Goal: Information Seeking & Learning: Learn about a topic

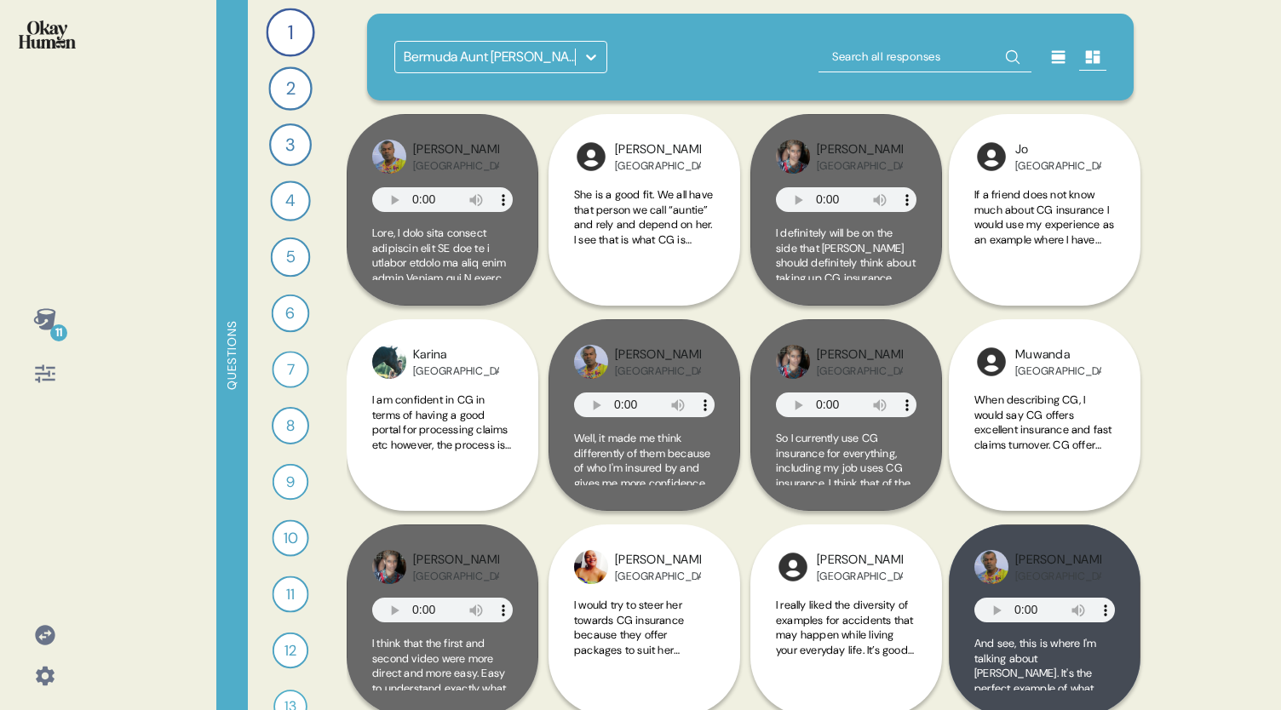
click at [48, 321] on icon at bounding box center [44, 318] width 22 height 21
click at [291, 424] on div "8" at bounding box center [290, 425] width 37 height 37
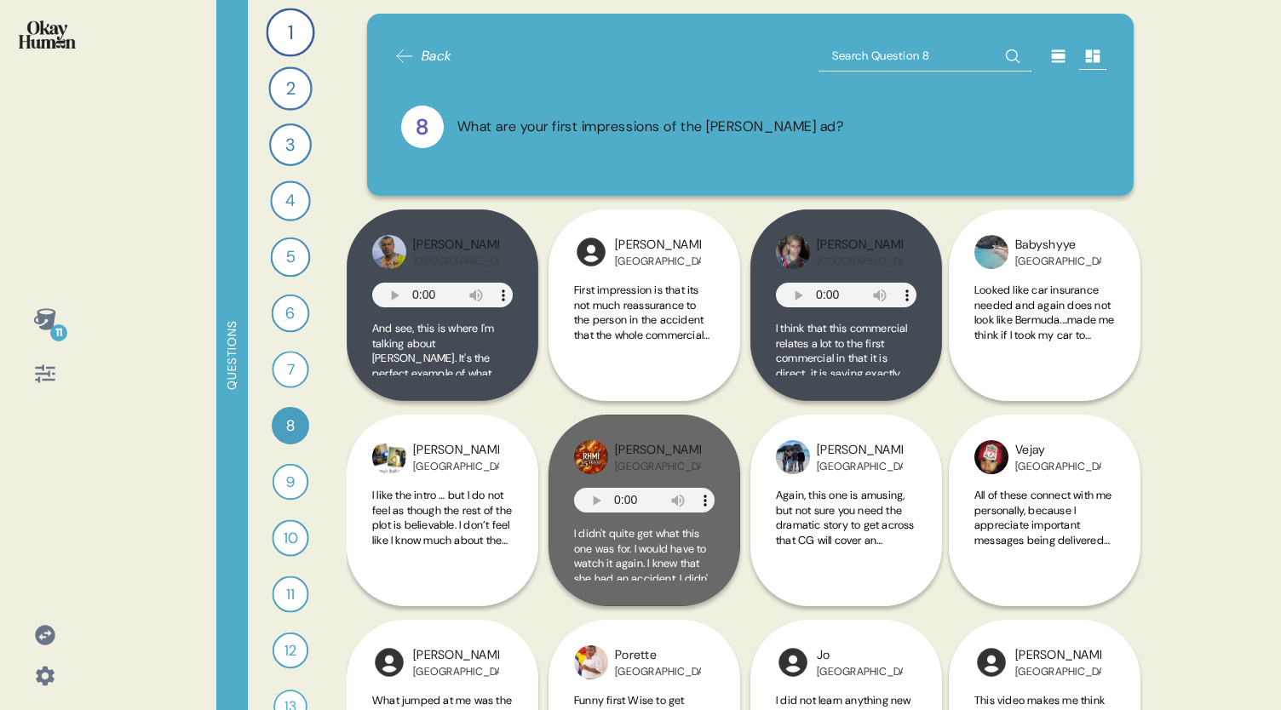
scroll to position [34, 0]
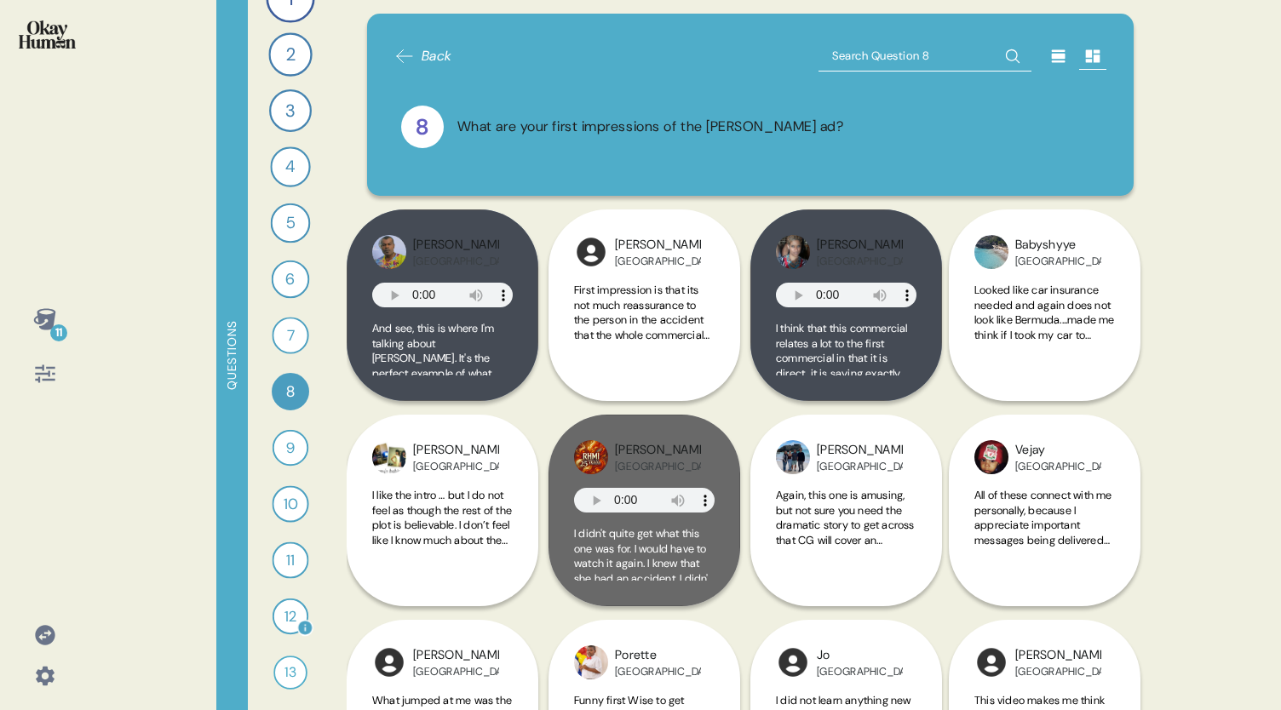
click at [283, 618] on div "12" at bounding box center [290, 617] width 36 height 36
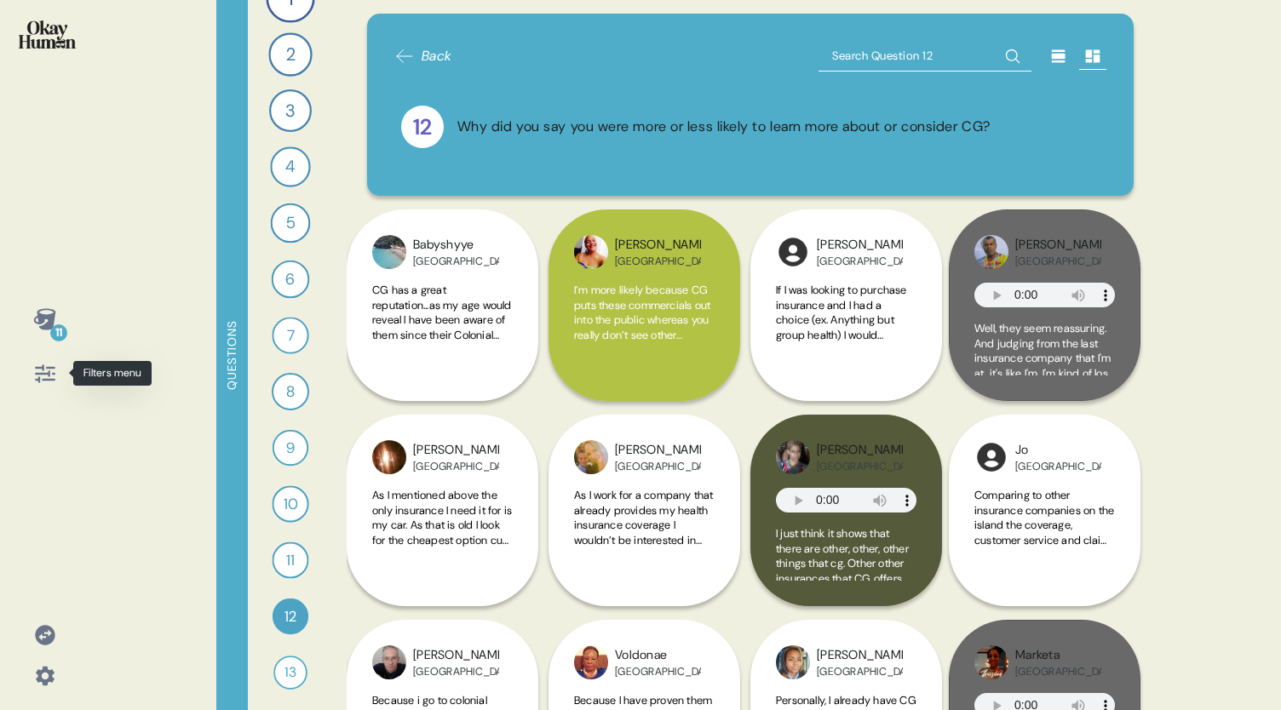
click at [48, 372] on icon at bounding box center [45, 373] width 20 height 18
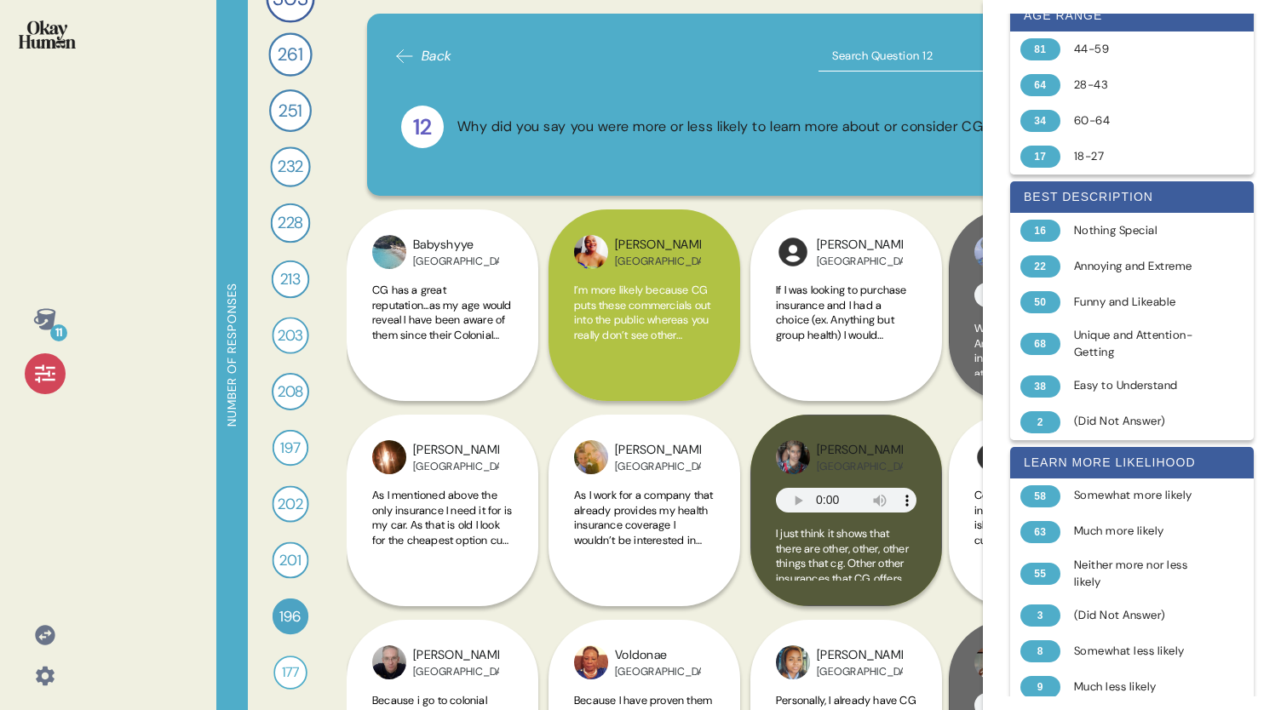
scroll to position [795, 0]
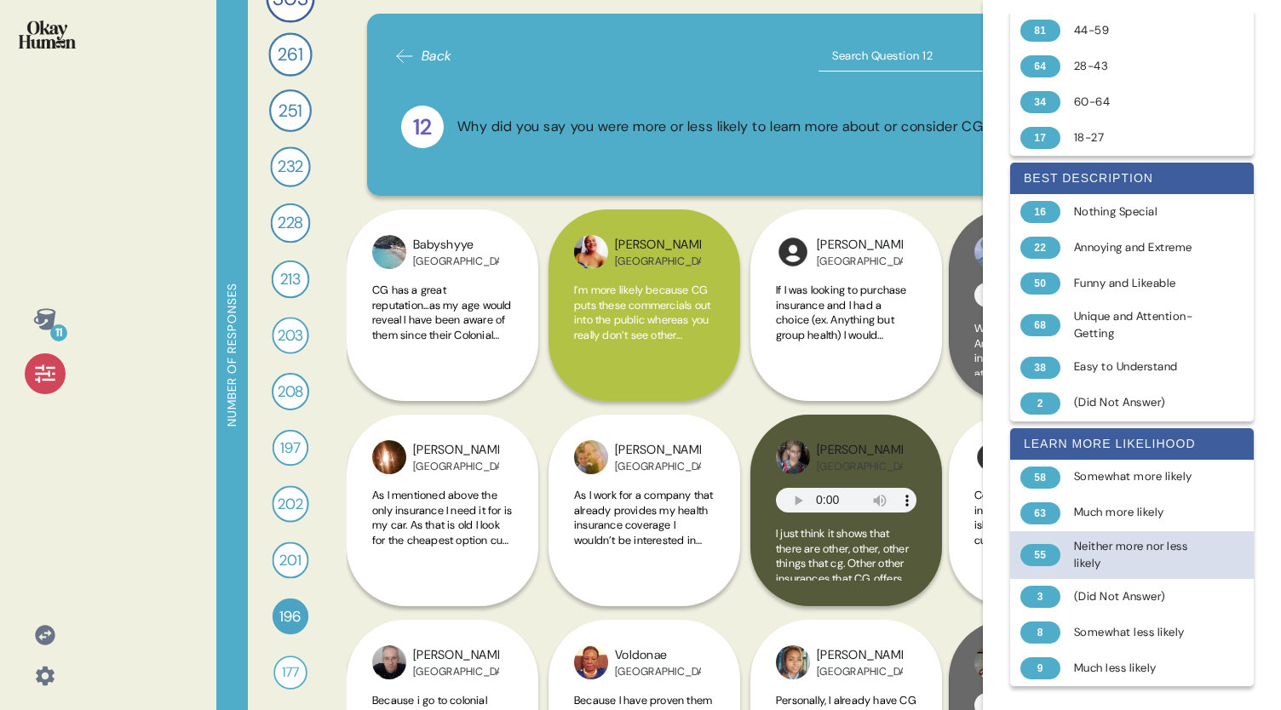
click at [1114, 554] on div "Neither more nor less likely" at bounding box center [1141, 555] width 135 height 35
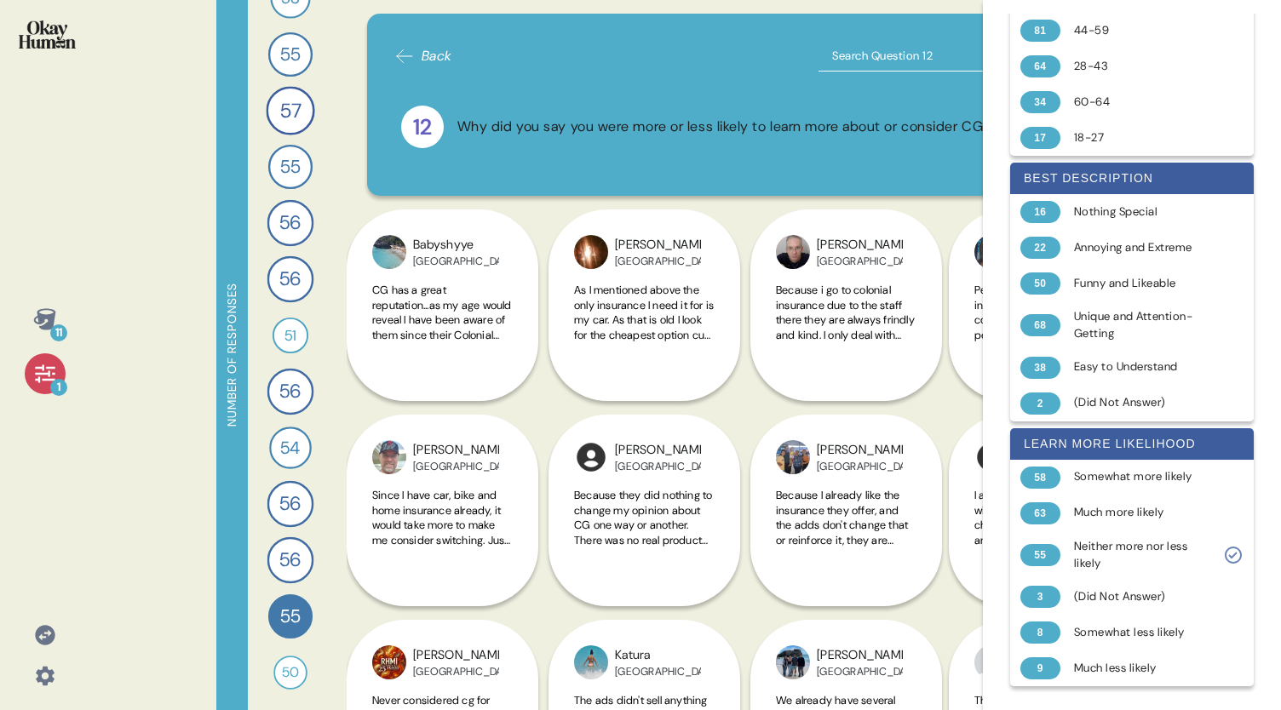
click at [37, 369] on icon at bounding box center [45, 374] width 24 height 24
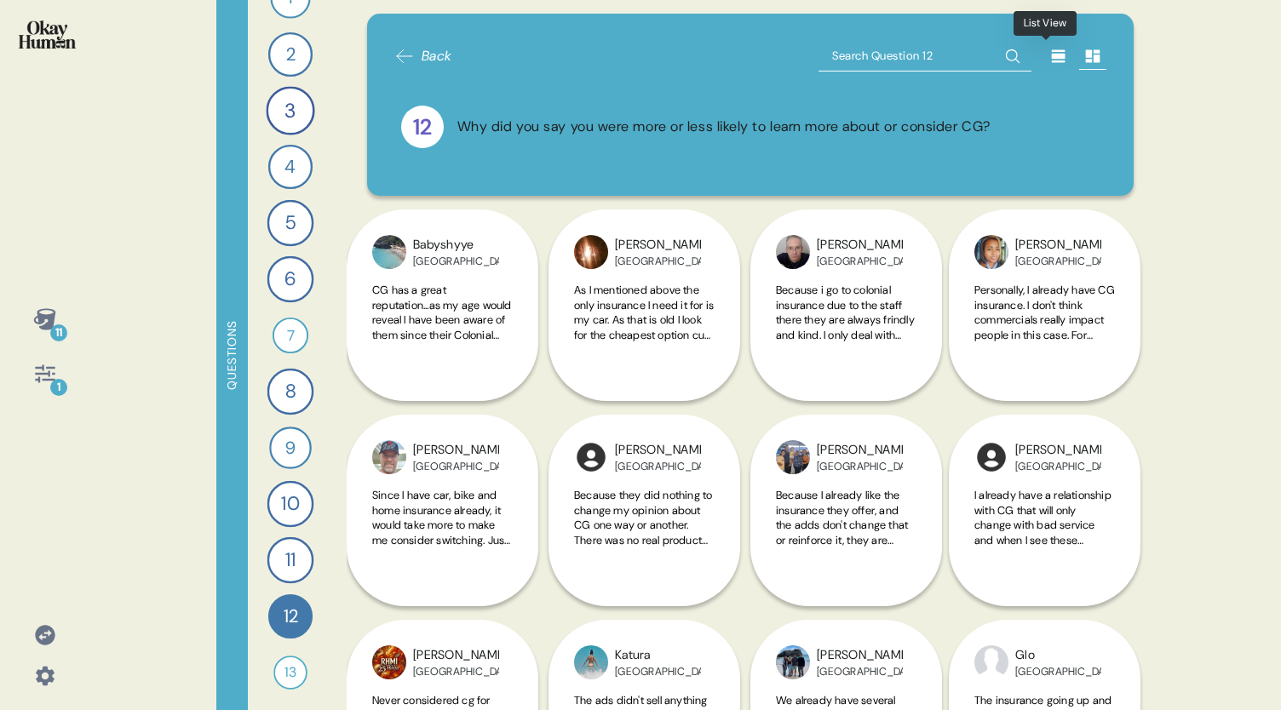
click at [1052, 52] on icon at bounding box center [1059, 56] width 14 height 13
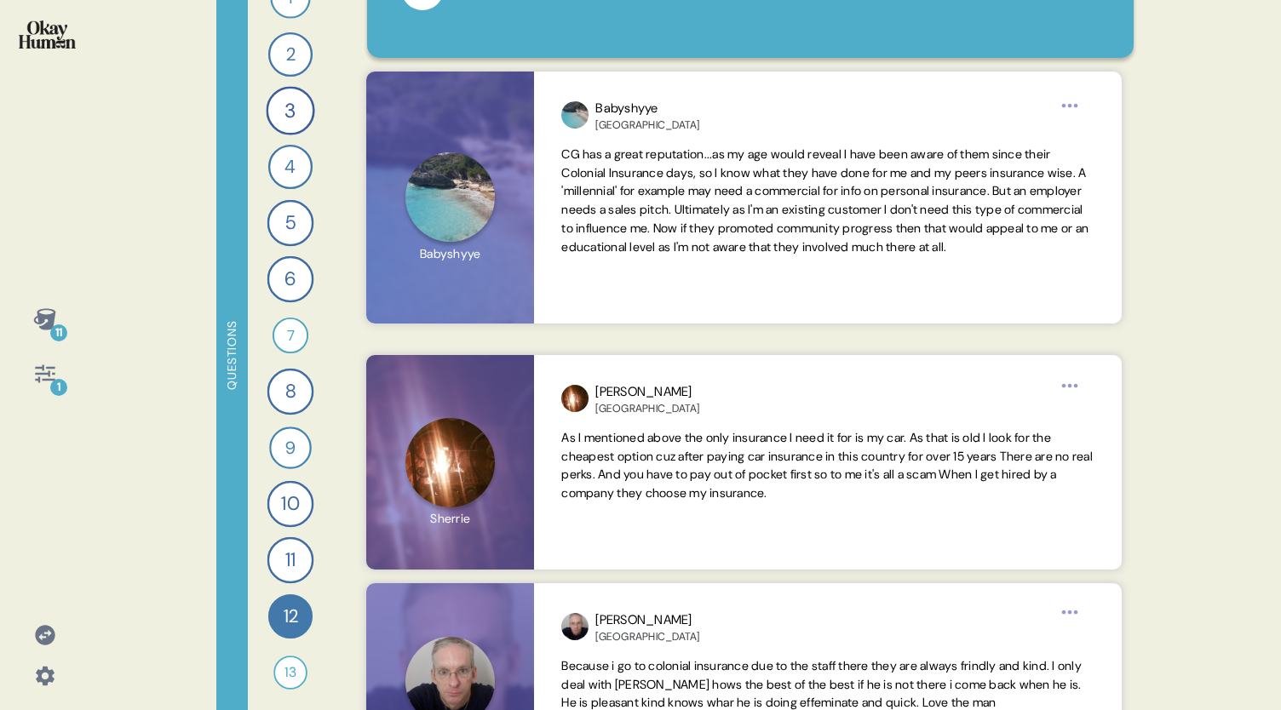
scroll to position [185, 0]
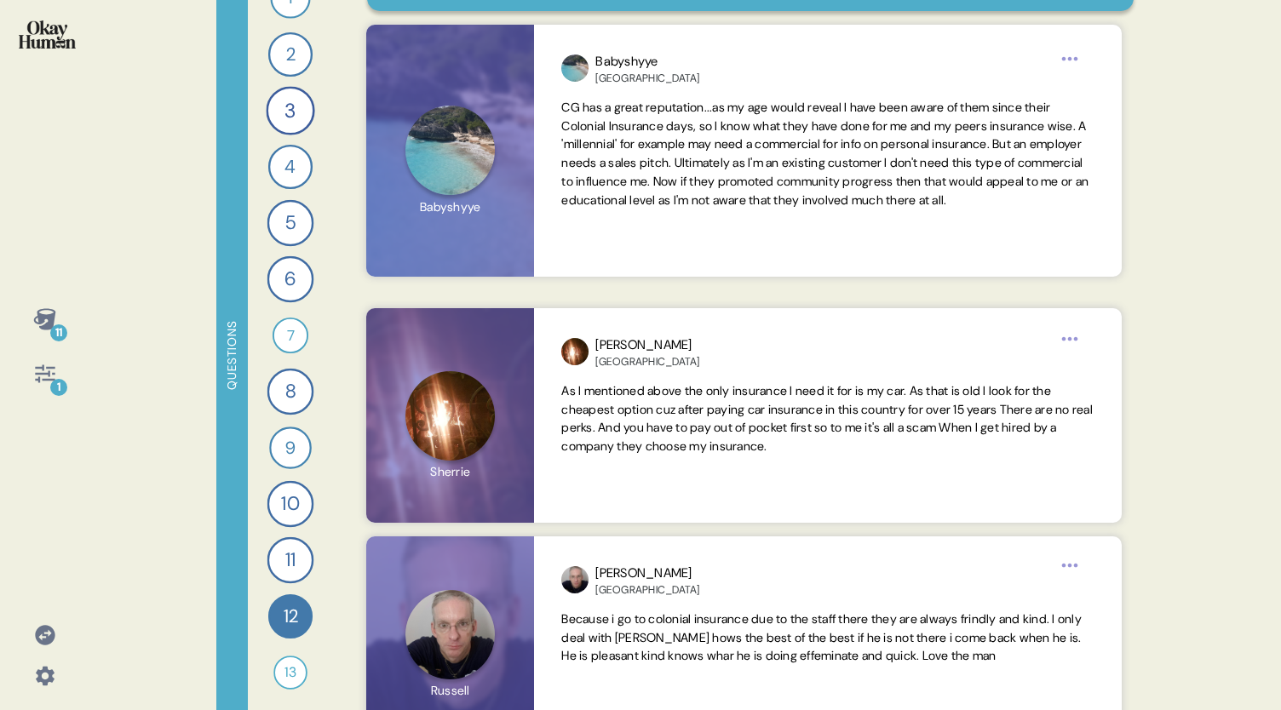
click at [1195, 206] on div "11 1 Questions 1 Tell me what, if anything, you know about CG insurance. 53 Res…" at bounding box center [640, 355] width 1281 height 710
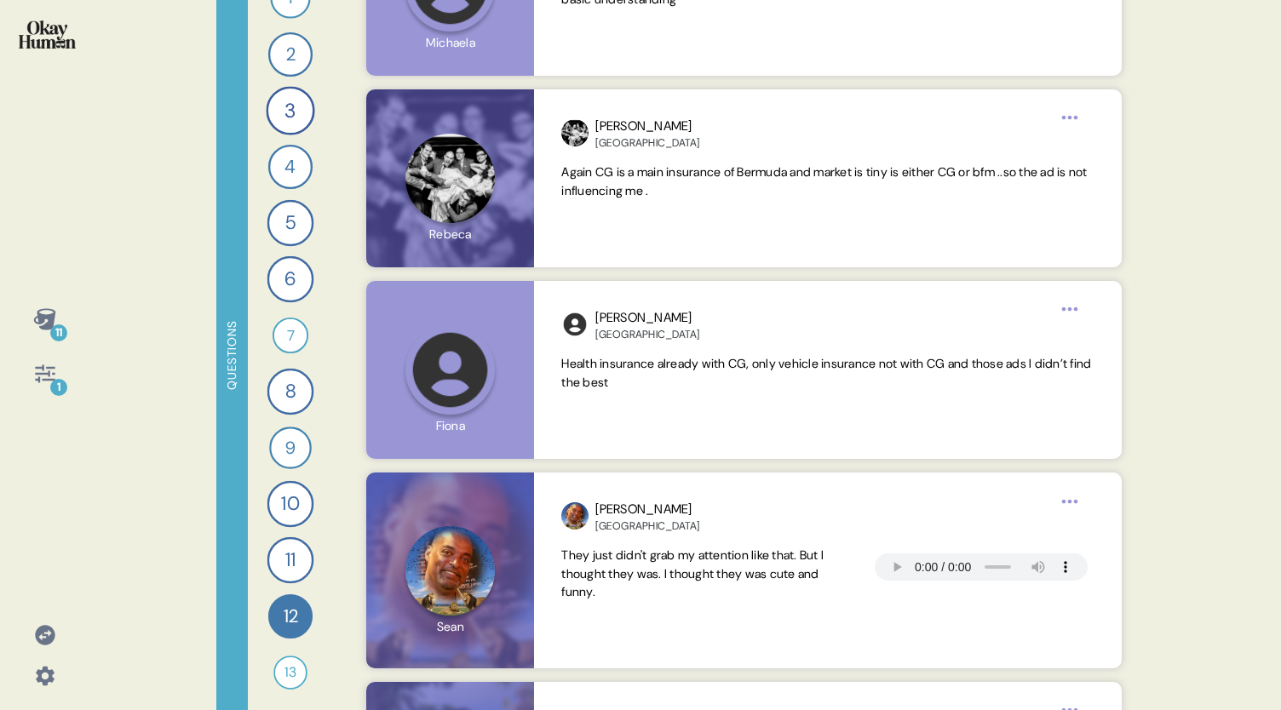
scroll to position [3675, 0]
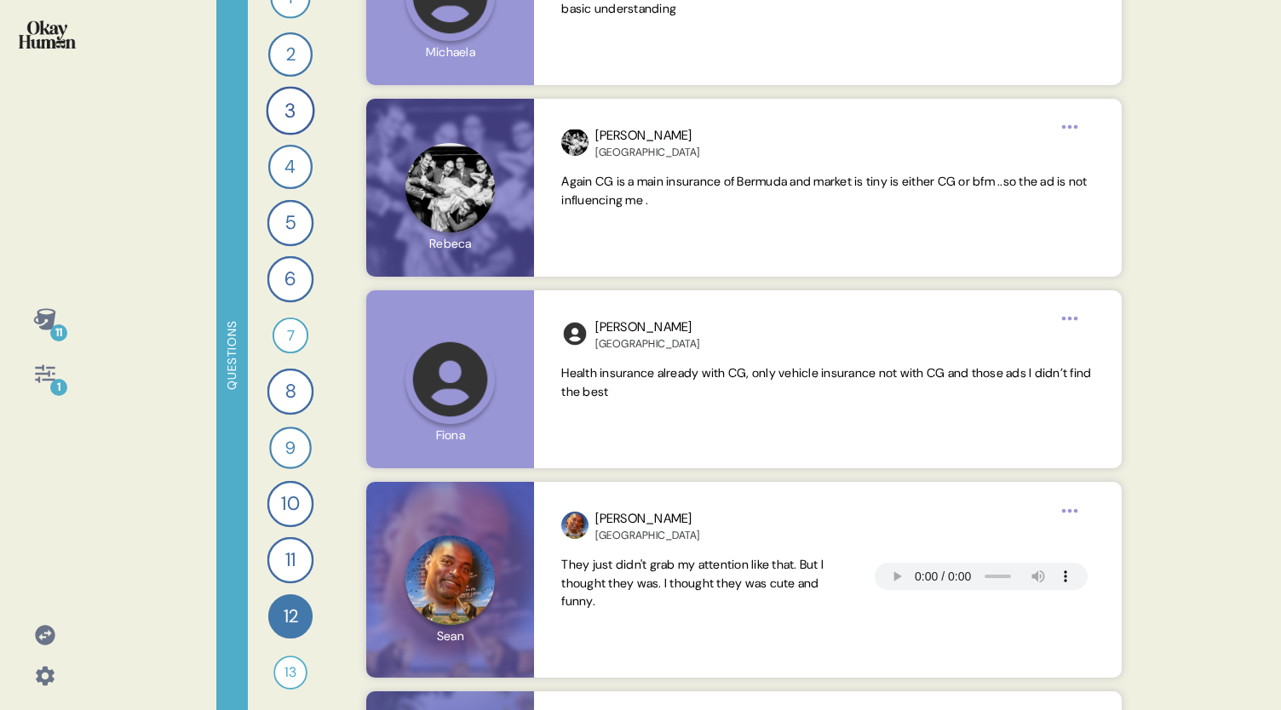
click at [1201, 231] on div "11 1 Questions 1 Tell me what, if anything, you know about CG insurance. 53 Res…" at bounding box center [640, 355] width 1281 height 710
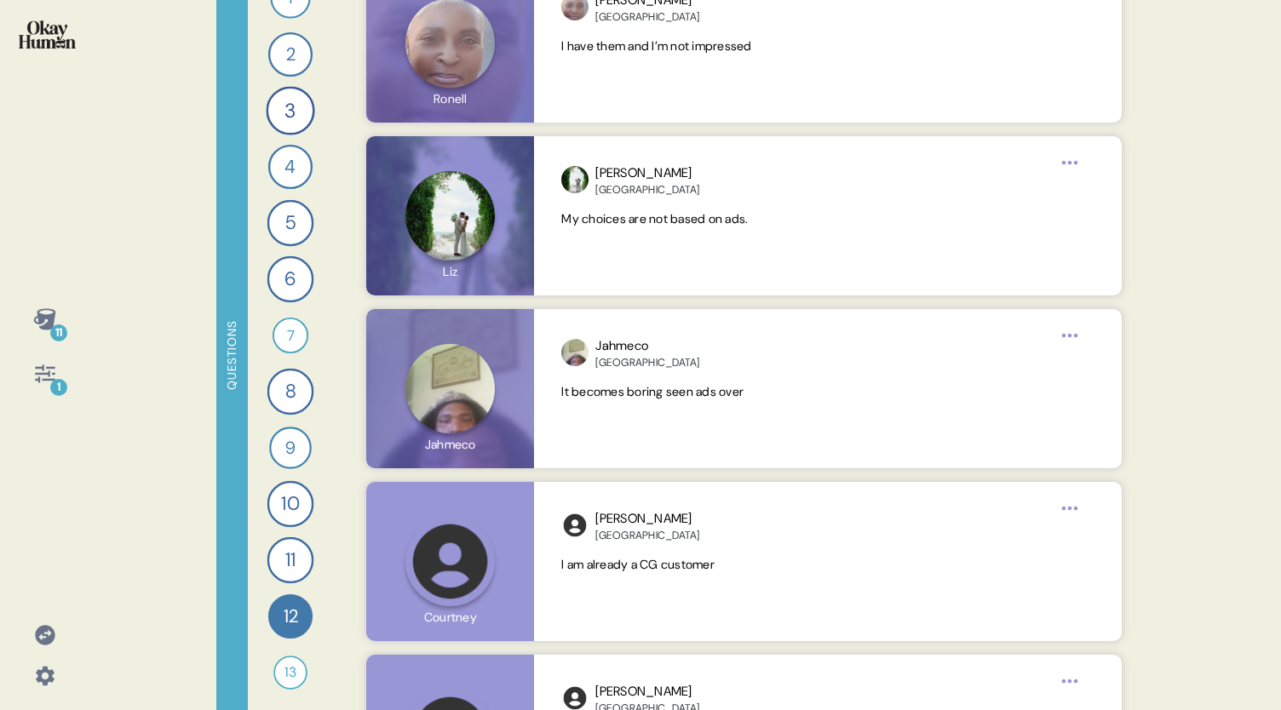
scroll to position [8853, 0]
